Goal: Navigation & Orientation: Find specific page/section

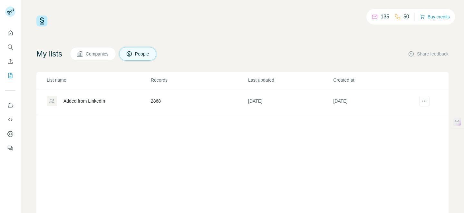
click at [423, 46] on div "135 50 Buy credits My lists Companies People Share feedback List name Records L…" at bounding box center [242, 130] width 412 height 231
click at [106, 49] on button "Companies" at bounding box center [93, 54] width 46 height 14
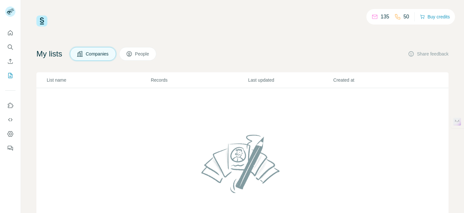
click at [141, 54] on span "People" at bounding box center [142, 54] width 15 height 6
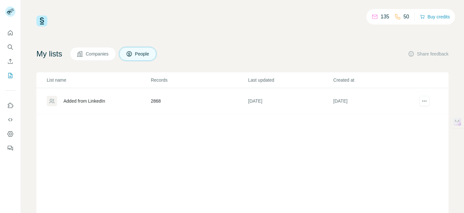
click at [150, 100] on td "2868" at bounding box center [198, 101] width 97 height 26
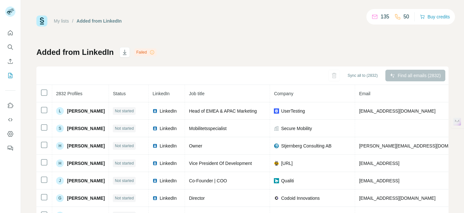
click at [65, 19] on link "My lists" at bounding box center [61, 20] width 15 height 5
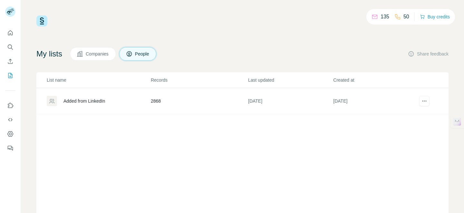
click at [373, 17] on icon at bounding box center [375, 17] width 6 height 6
click at [386, 17] on p "135" at bounding box center [385, 17] width 9 height 8
click at [427, 18] on button "Buy credits" at bounding box center [435, 16] width 30 height 9
click at [9, 31] on icon "Quick start" at bounding box center [10, 32] width 5 height 5
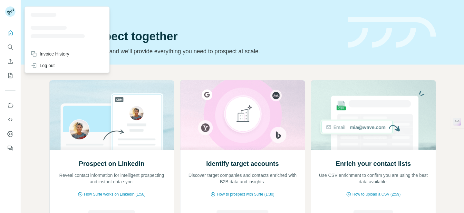
click at [10, 15] on rect at bounding box center [10, 11] width 10 height 10
click at [13, 80] on button "My lists" at bounding box center [10, 76] width 10 height 12
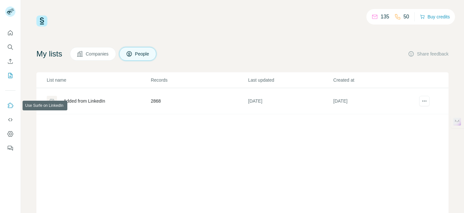
click at [7, 108] on button "Use Surfe on LinkedIn" at bounding box center [10, 106] width 10 height 12
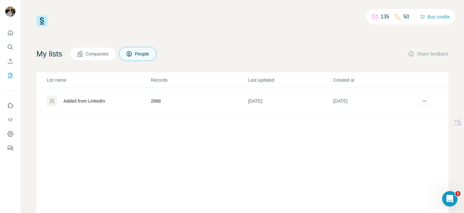
click at [351, 22] on div "135 50 Buy credits" at bounding box center [242, 20] width 412 height 11
